Goal: Find specific page/section: Find specific page/section

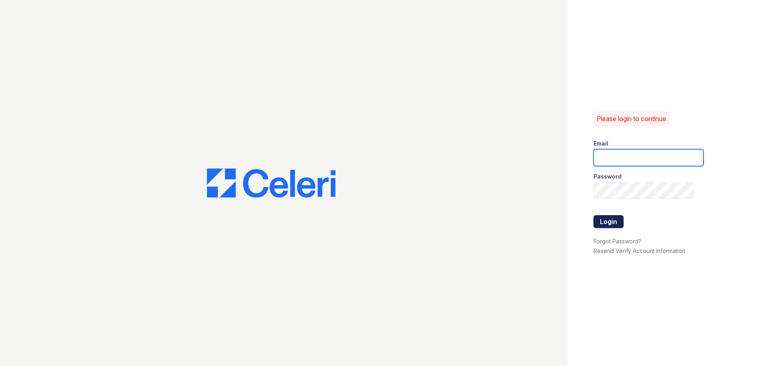
type input "theheightsatdunwoody@trinity-pm.com"
click at [613, 223] on button "Login" at bounding box center [608, 221] width 30 height 13
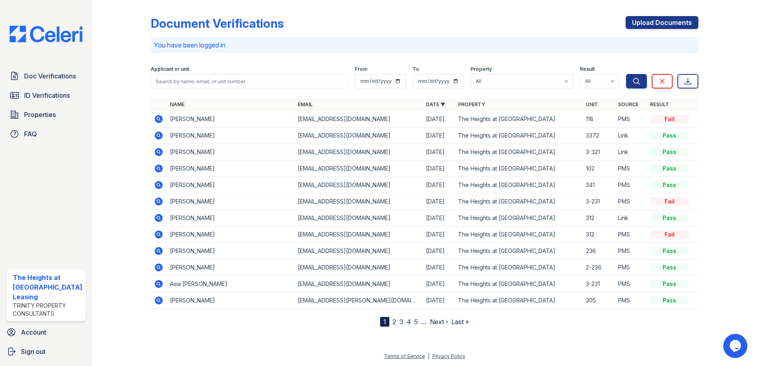
click at [728, 191] on div at bounding box center [721, 164] width 46 height 323
click at [160, 119] on icon at bounding box center [159, 119] width 8 height 8
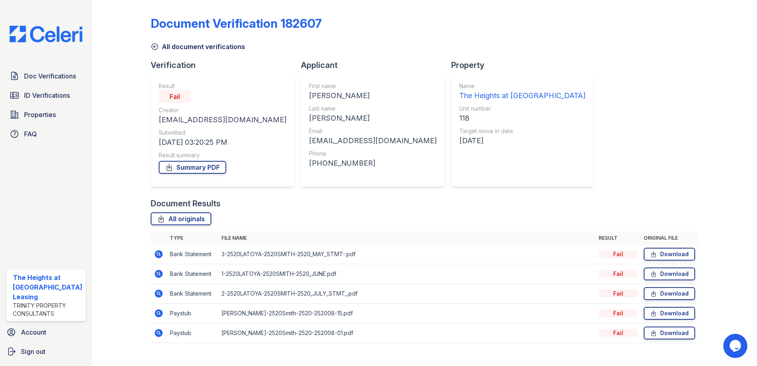
click at [160, 255] on icon at bounding box center [159, 254] width 8 height 8
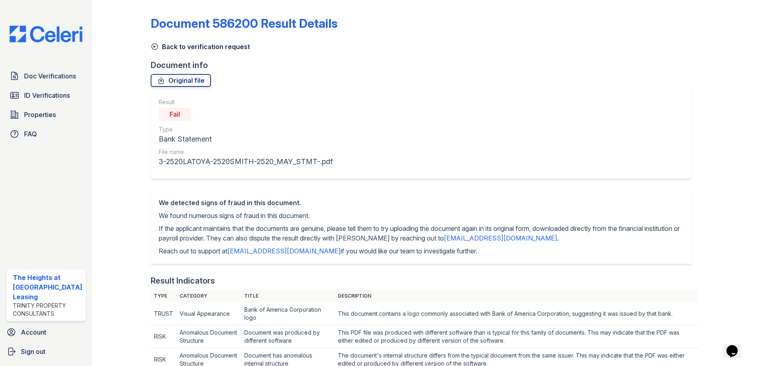
click at [154, 49] on icon at bounding box center [155, 47] width 8 height 8
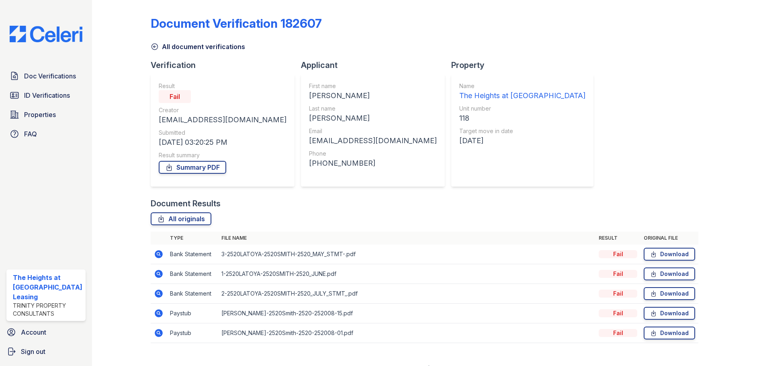
drag, startPoint x: 208, startPoint y: 169, endPoint x: 215, endPoint y: 174, distance: 8.6
click at [208, 169] on link "Summary PDF" at bounding box center [192, 167] width 67 height 13
click at [671, 254] on link "Download" at bounding box center [668, 253] width 51 height 13
click at [661, 272] on link "Download" at bounding box center [668, 273] width 51 height 13
click at [660, 293] on link "Download" at bounding box center [668, 293] width 51 height 13
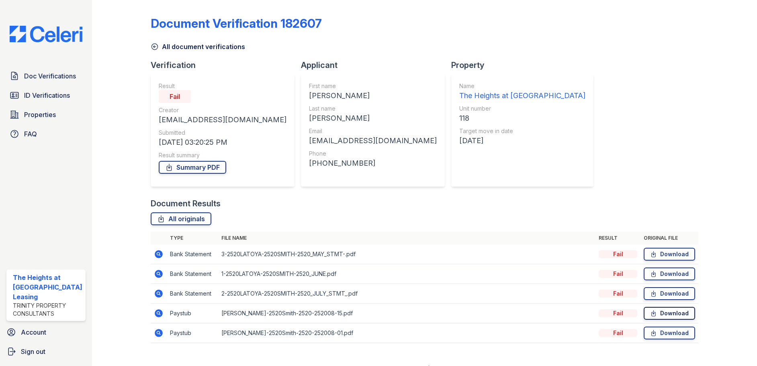
click at [656, 313] on link "Download" at bounding box center [668, 312] width 51 height 13
click at [657, 332] on link "Download" at bounding box center [668, 332] width 51 height 13
click at [655, 118] on div "Document Verification 182607 All document verifications Verification Result Fai…" at bounding box center [425, 176] width 548 height 347
click at [76, 78] on link "Doc Verifications" at bounding box center [45, 76] width 79 height 16
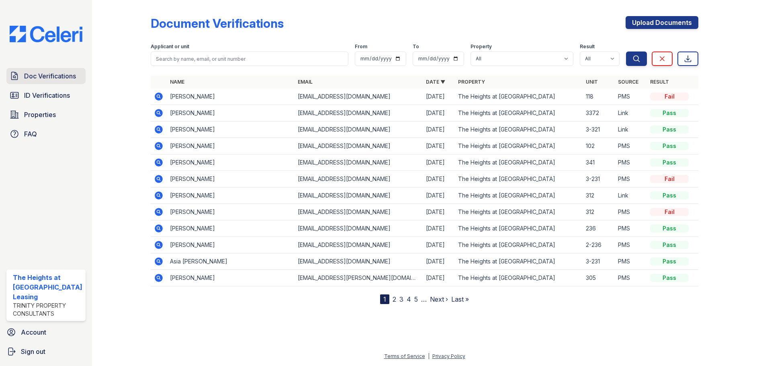
click at [57, 74] on span "Doc Verifications" at bounding box center [50, 76] width 52 height 10
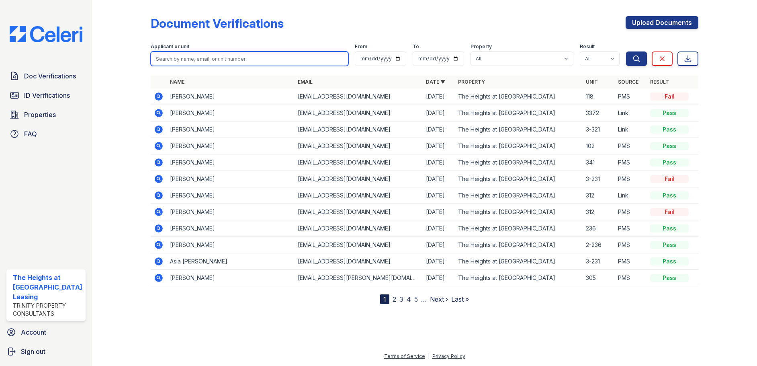
click at [166, 60] on input "search" at bounding box center [250, 58] width 198 height 14
paste input "CARTER"
type input "CARTER"
click at [626, 51] on button "Search" at bounding box center [636, 58] width 21 height 14
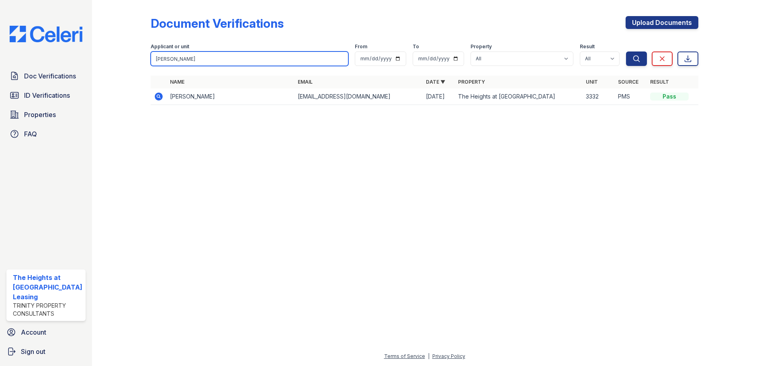
click at [229, 60] on input "CARTER" at bounding box center [250, 58] width 198 height 14
paste input "IDELL"
type input "IDELL"
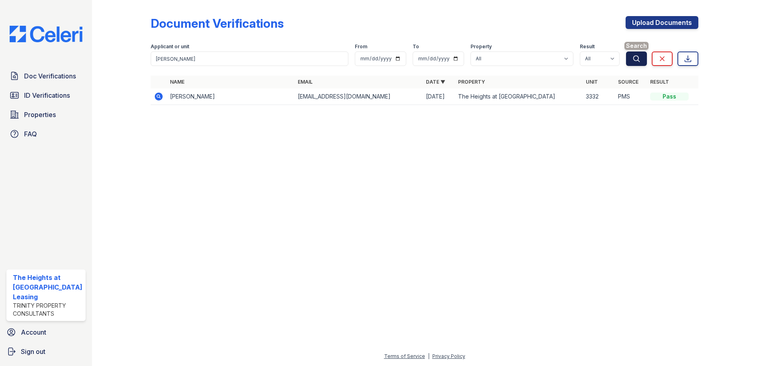
click at [639, 57] on icon "submit" at bounding box center [636, 59] width 8 height 8
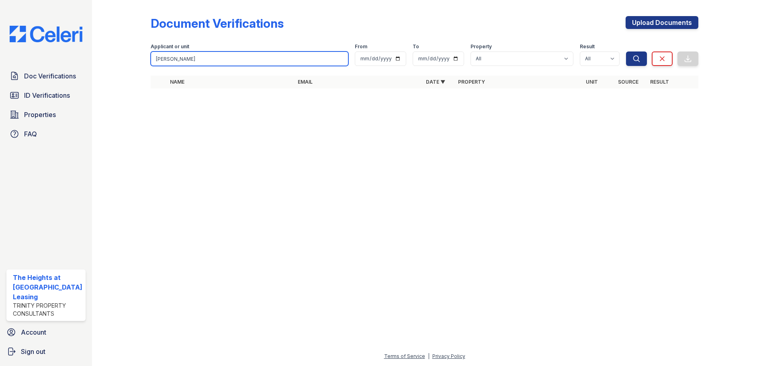
click at [188, 62] on input "IDELL" at bounding box center [250, 58] width 198 height 14
paste input "teyonna"
type input "teyonna"
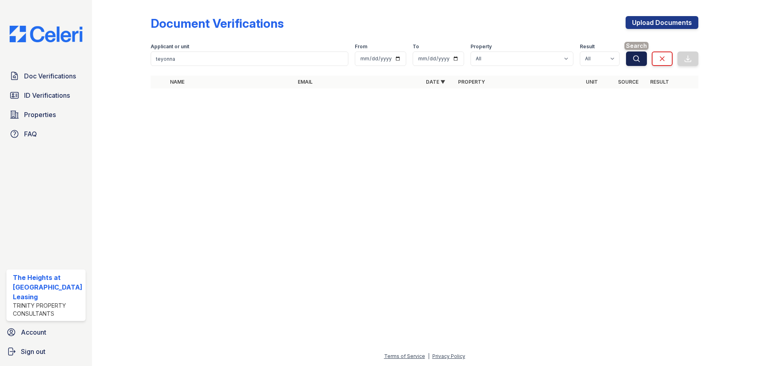
click at [631, 59] on button "Search" at bounding box center [636, 58] width 21 height 14
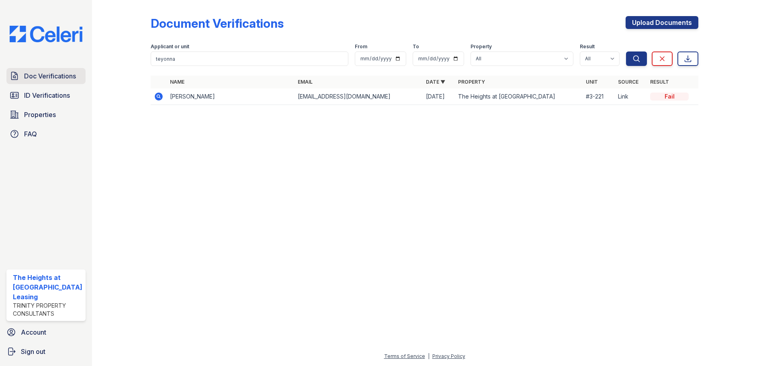
click at [39, 76] on span "Doc Verifications" at bounding box center [50, 76] width 52 height 10
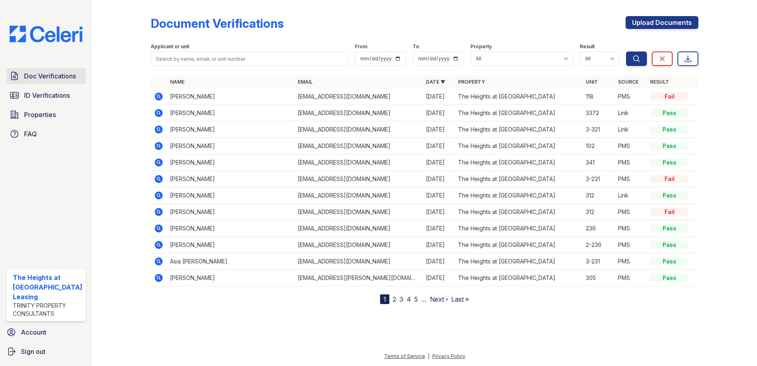
click at [54, 74] on span "Doc Verifications" at bounding box center [50, 76] width 52 height 10
click at [705, 128] on div at bounding box center [721, 153] width 46 height 300
click at [47, 78] on span "Doc Verifications" at bounding box center [50, 76] width 52 height 10
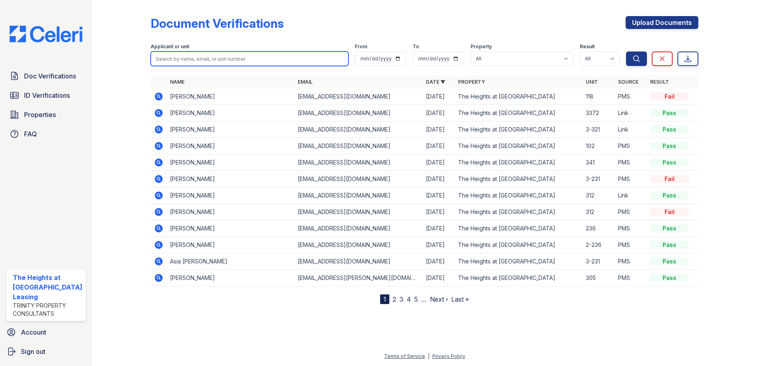
click at [190, 58] on input "search" at bounding box center [250, 58] width 198 height 14
paste input "[PERSON_NAME]"
type input "[PERSON_NAME]"
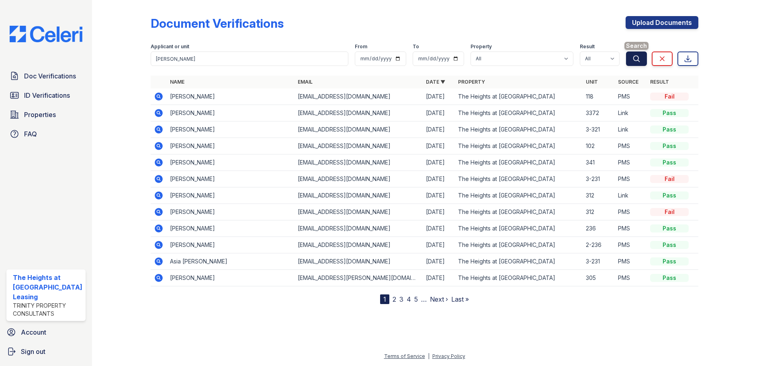
click at [640, 58] on icon "submit" at bounding box center [636, 59] width 8 height 8
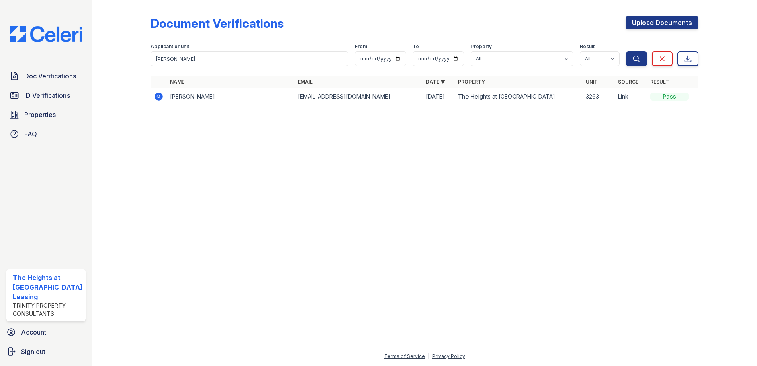
click at [158, 97] on icon at bounding box center [159, 97] width 10 height 10
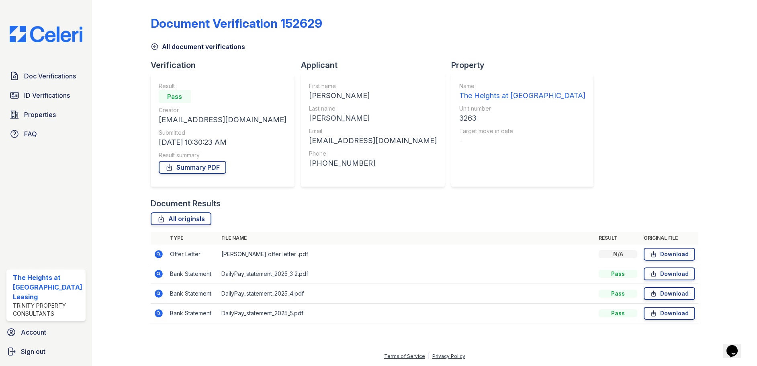
click at [159, 252] on icon at bounding box center [159, 254] width 8 height 8
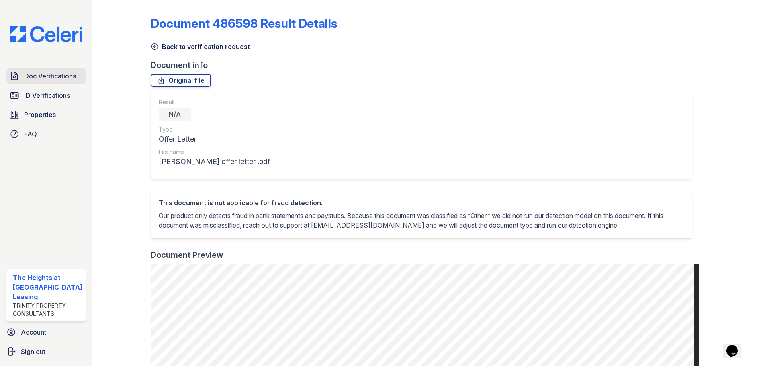
click at [42, 76] on span "Doc Verifications" at bounding box center [50, 76] width 52 height 10
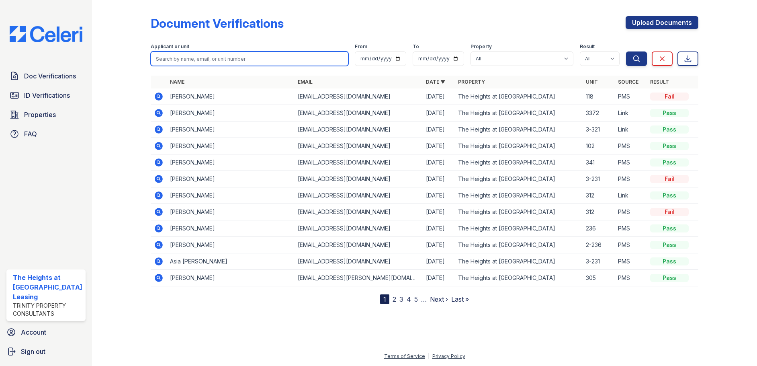
click at [185, 59] on input "search" at bounding box center [250, 58] width 198 height 14
paste input "[PERSON_NAME]"
type input "[PERSON_NAME]"
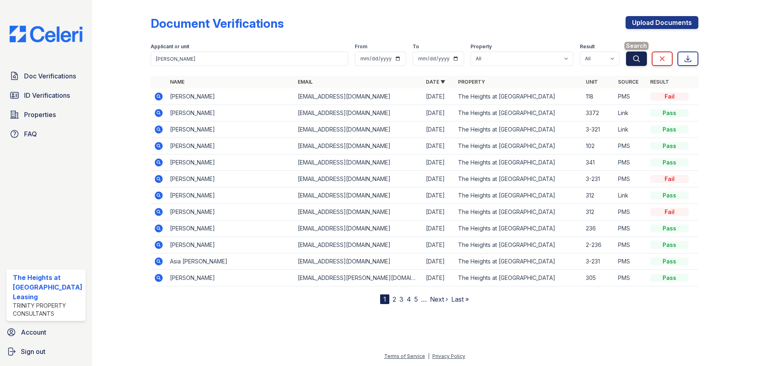
click at [629, 61] on button "Search" at bounding box center [636, 58] width 21 height 14
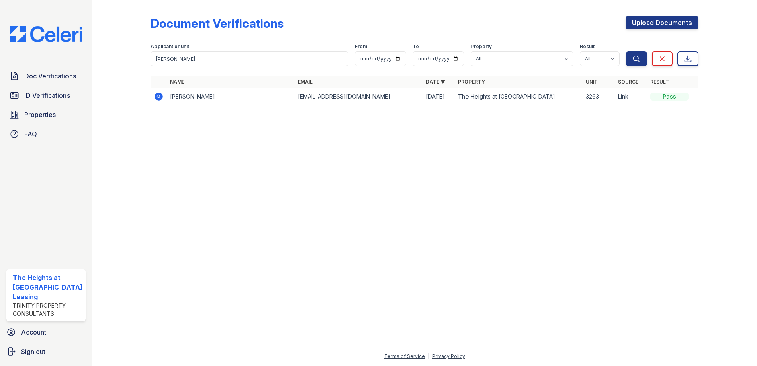
click at [158, 95] on icon at bounding box center [159, 97] width 10 height 10
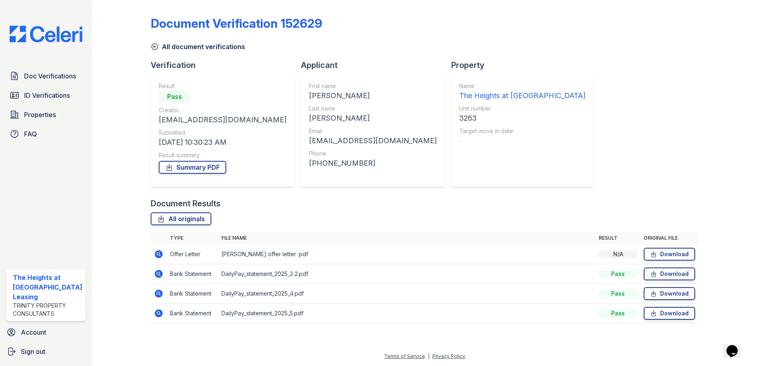
click at [157, 272] on icon at bounding box center [158, 273] width 2 height 2
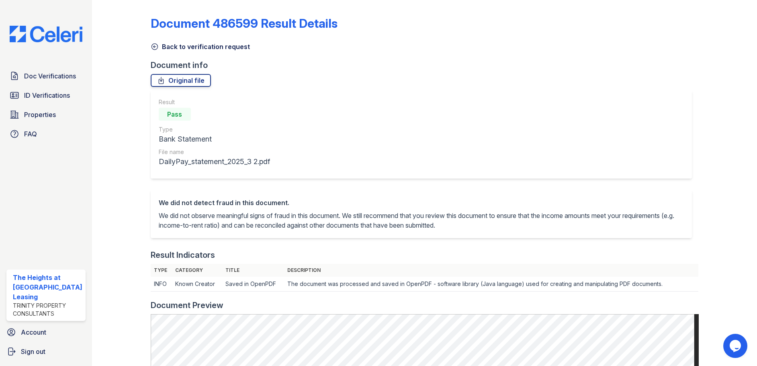
click at [151, 49] on icon at bounding box center [154, 47] width 6 height 6
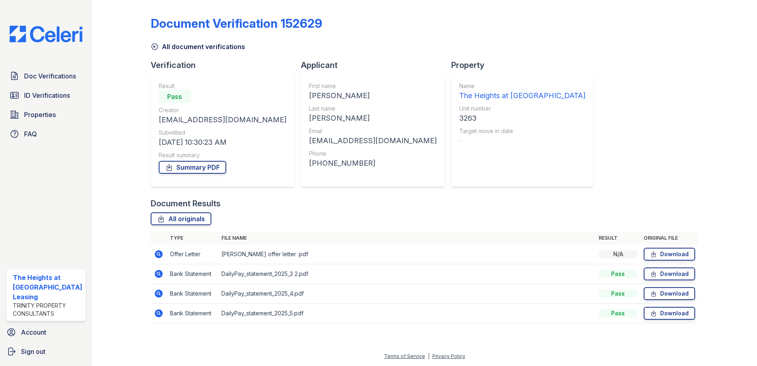
click at [157, 275] on icon at bounding box center [159, 274] width 8 height 8
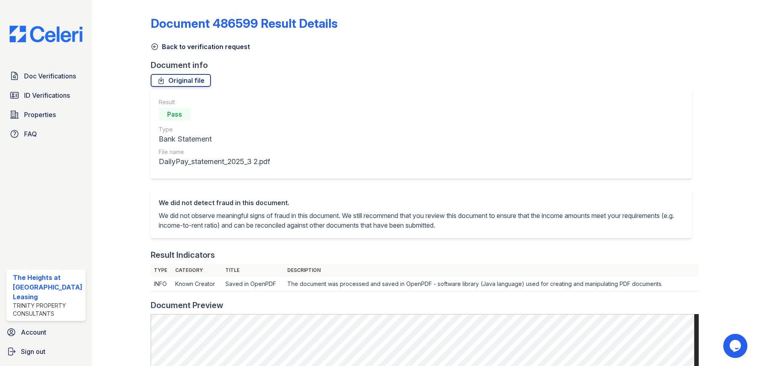
click at [151, 49] on icon at bounding box center [155, 47] width 8 height 8
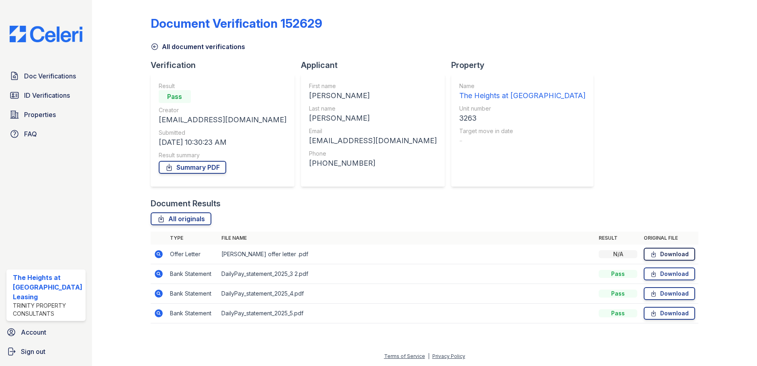
click at [673, 253] on link "Download" at bounding box center [668, 253] width 51 height 13
click at [657, 275] on icon at bounding box center [653, 274] width 7 height 8
click at [657, 291] on icon at bounding box center [653, 293] width 7 height 8
drag, startPoint x: 658, startPoint y: 310, endPoint x: 534, endPoint y: 282, distance: 127.3
click at [657, 310] on icon at bounding box center [653, 313] width 7 height 8
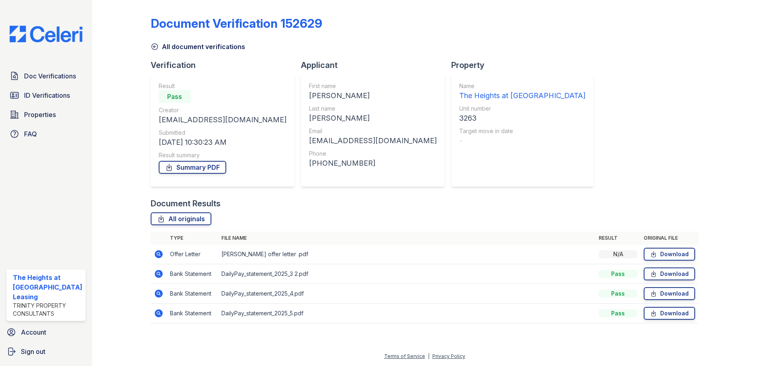
drag, startPoint x: 201, startPoint y: 167, endPoint x: 198, endPoint y: 175, distance: 7.8
click at [201, 167] on link "Summary PDF" at bounding box center [192, 167] width 67 height 13
